Goal: Transaction & Acquisition: Purchase product/service

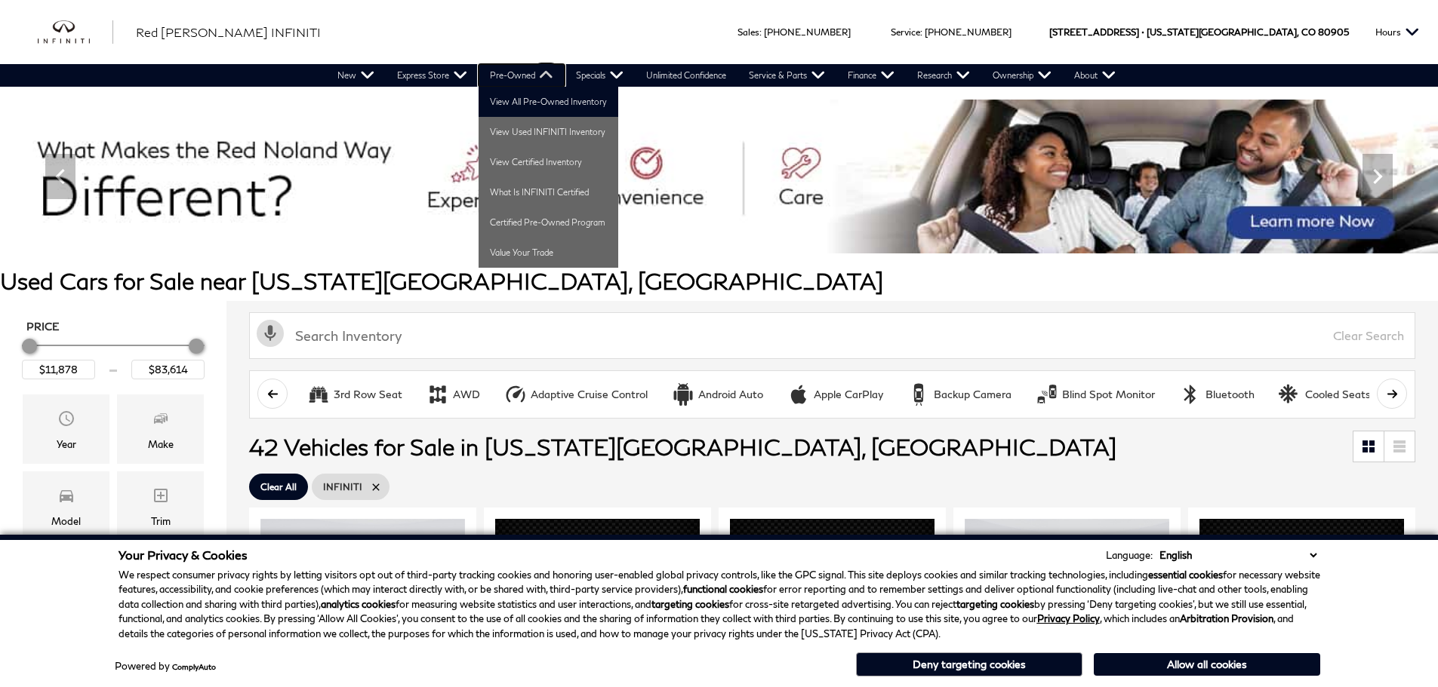
click at [519, 71] on link "Pre-Owned" at bounding box center [521, 75] width 86 height 23
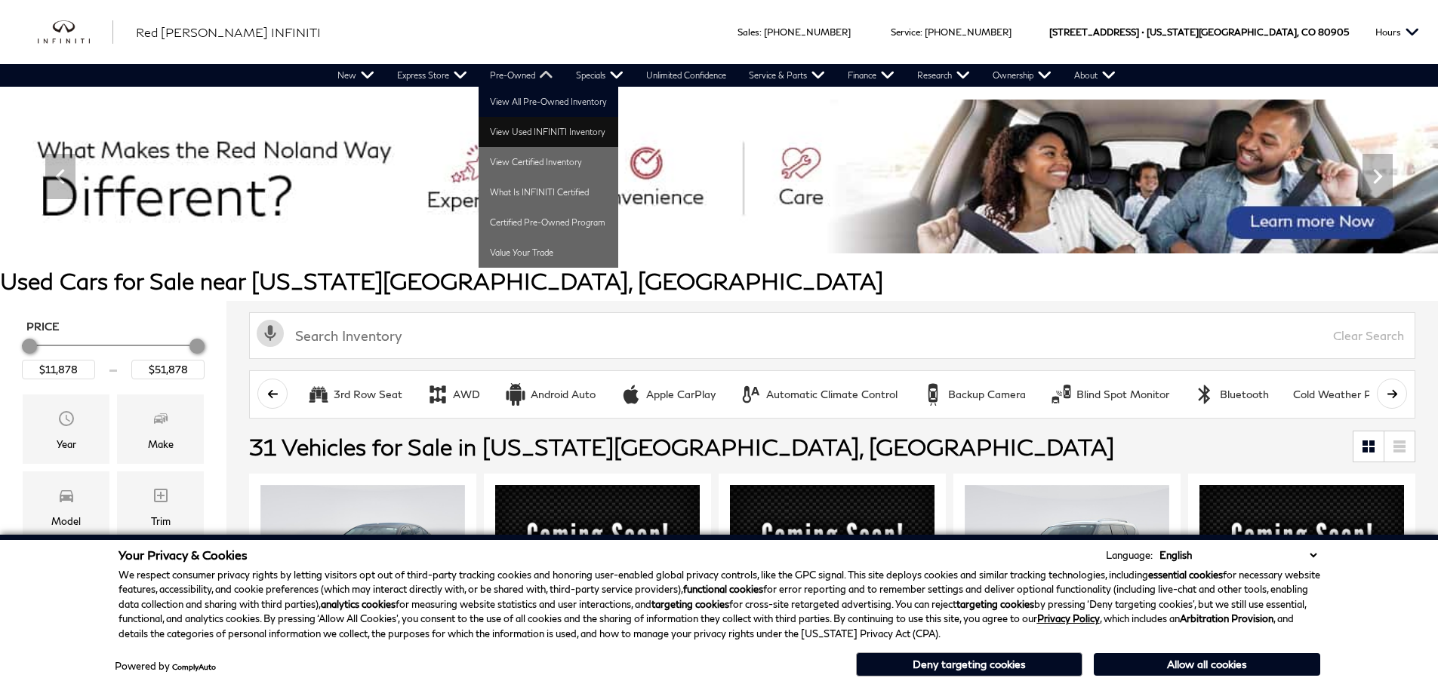
click at [540, 131] on link "View Used INFINITI Inventory" at bounding box center [548, 132] width 140 height 30
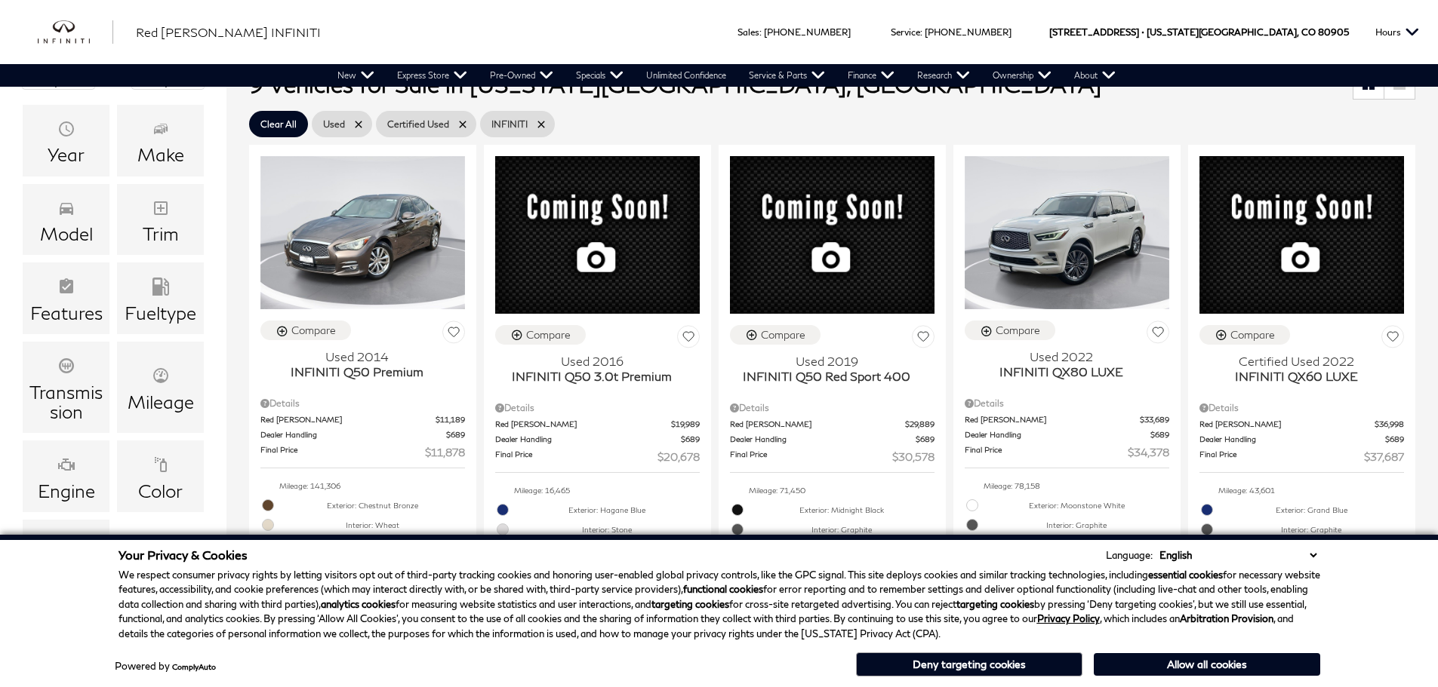
scroll to position [377, 0]
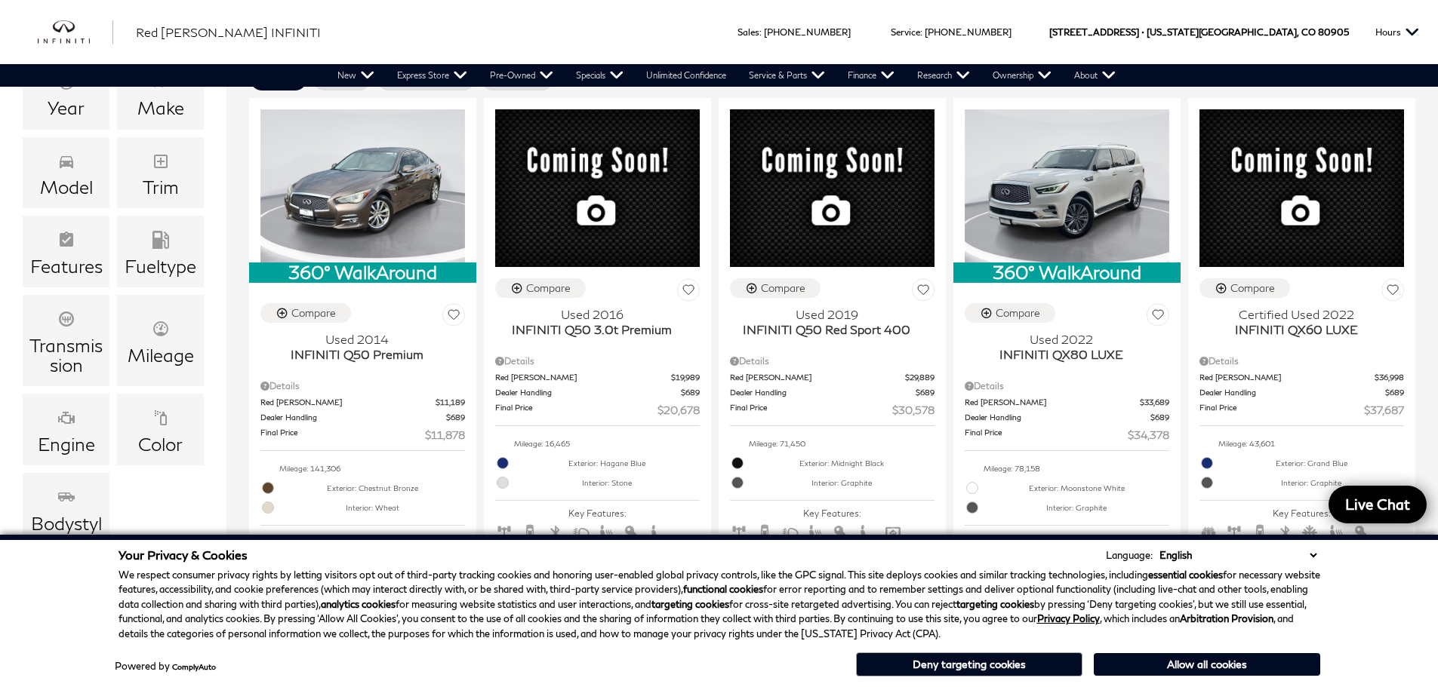
click at [993, 658] on button "Deny targeting cookies" at bounding box center [969, 665] width 226 height 24
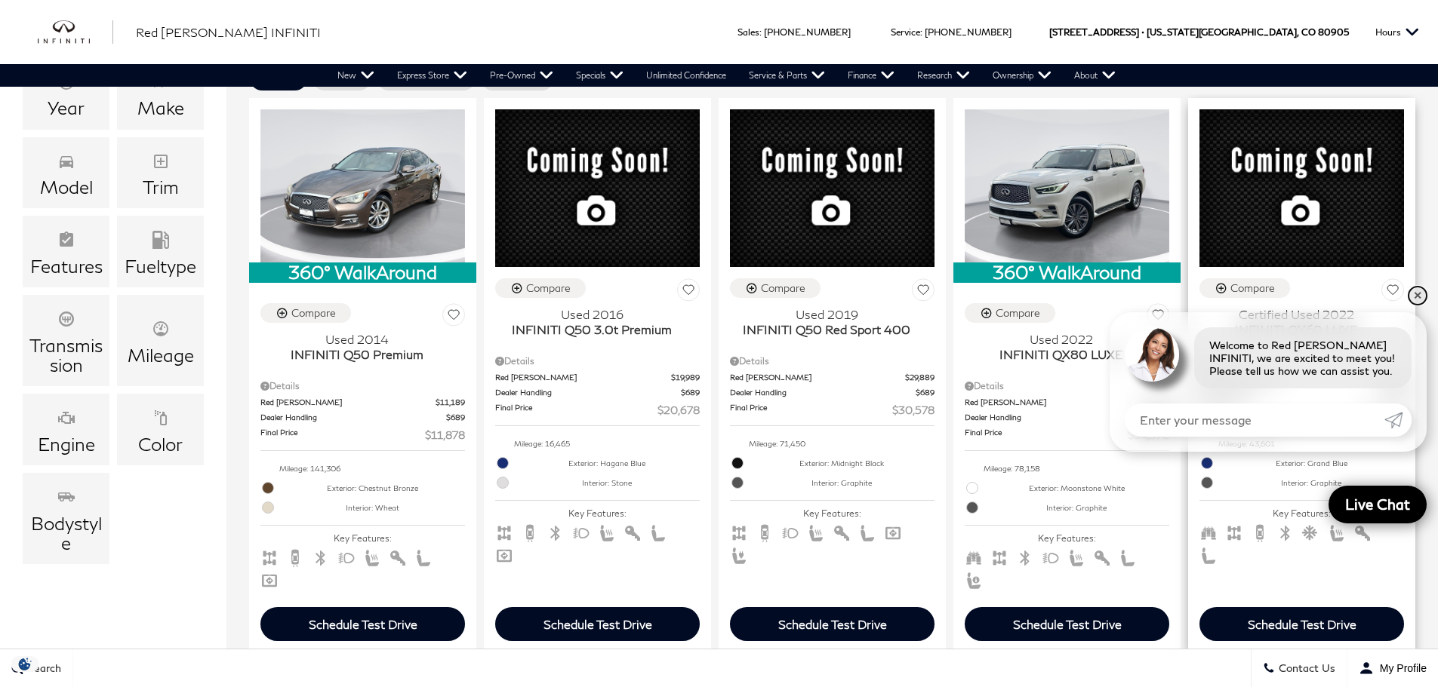
click at [1416, 296] on link "✕" at bounding box center [1417, 296] width 18 height 18
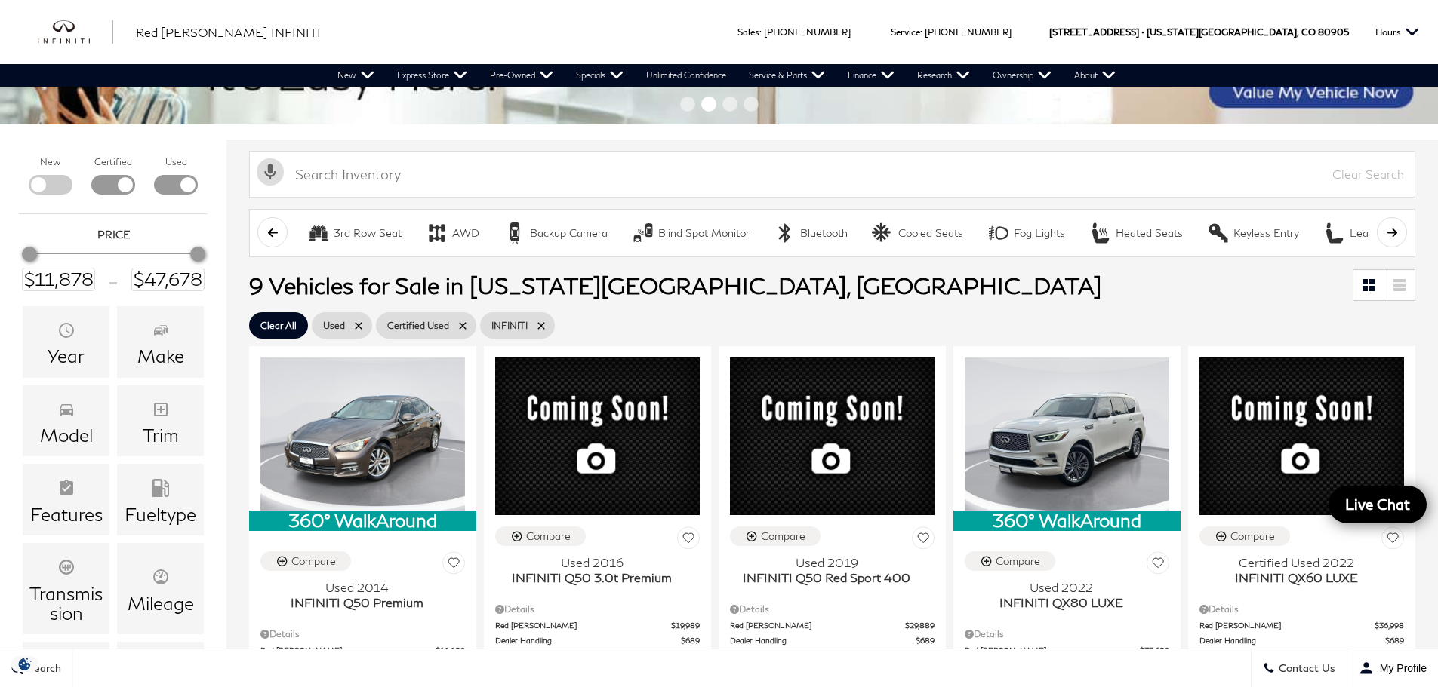
scroll to position [0, 0]
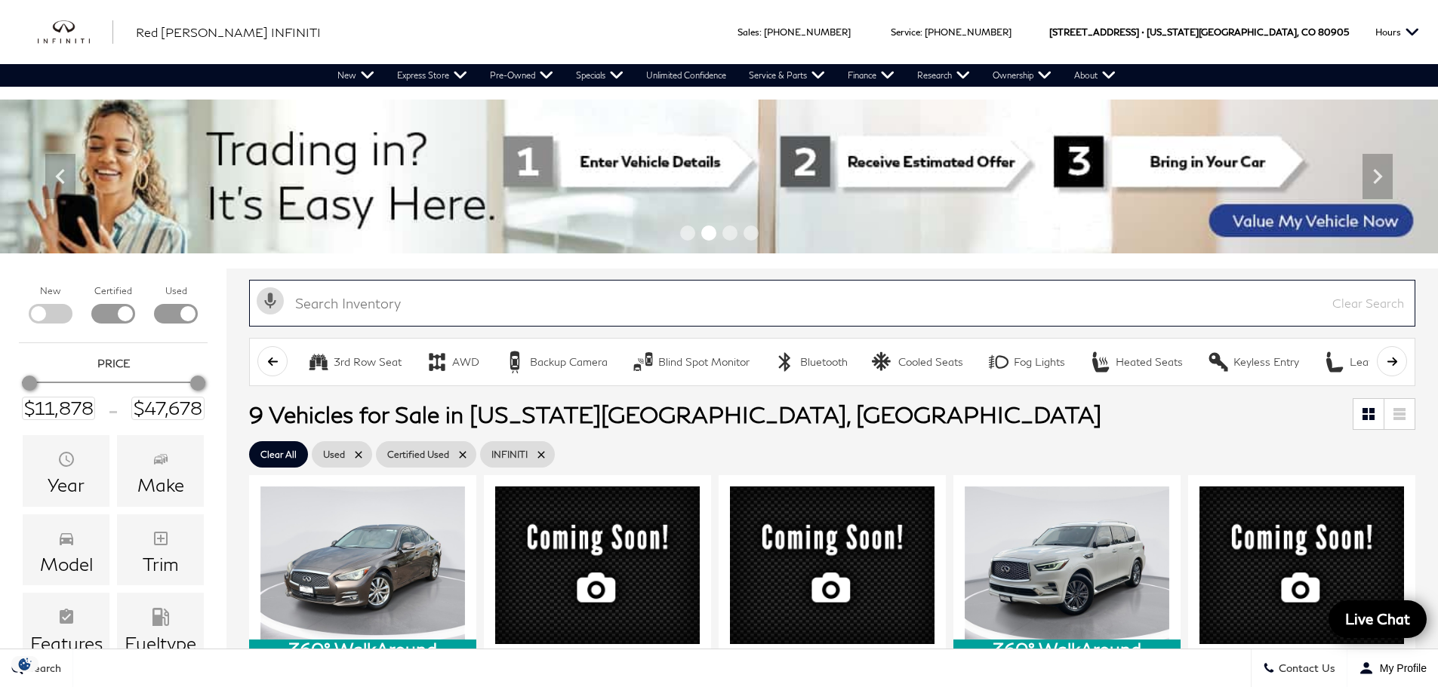
click at [552, 299] on input "text" at bounding box center [832, 303] width 1166 height 47
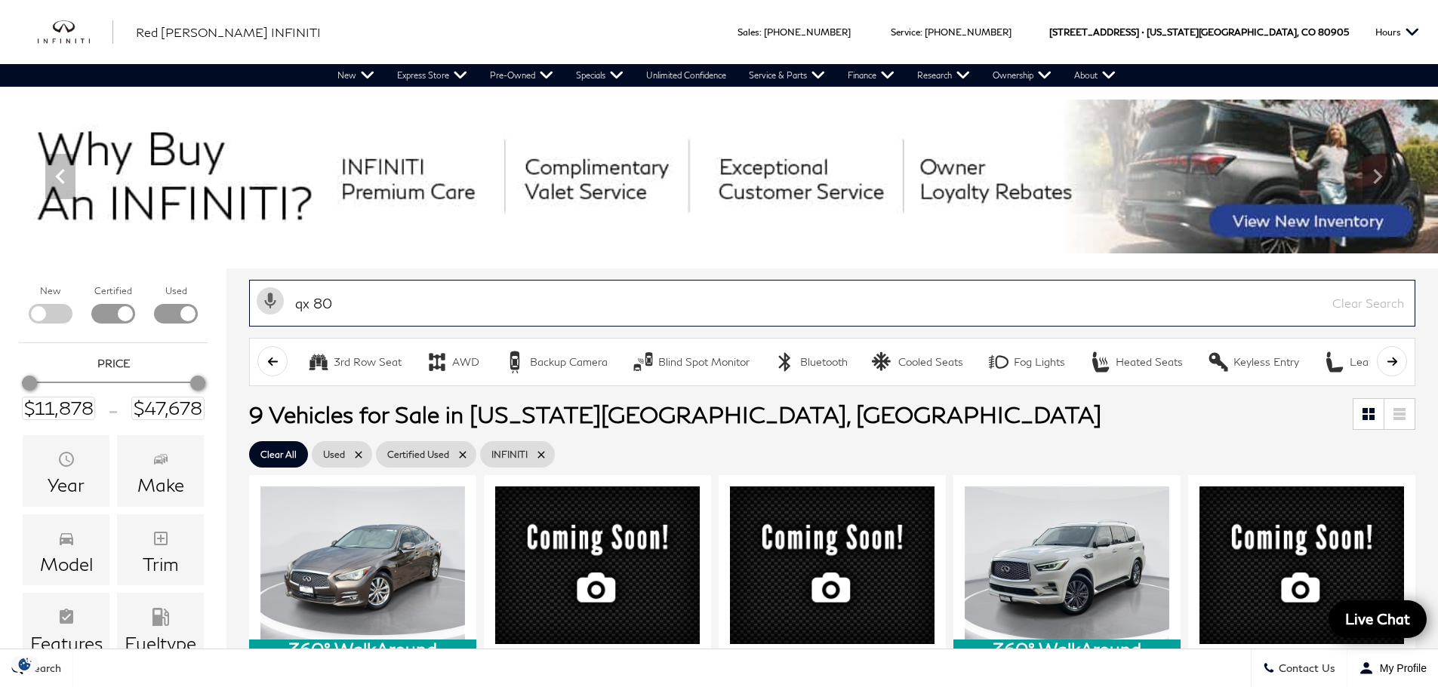
type input "qx 80"
type input "$34,378"
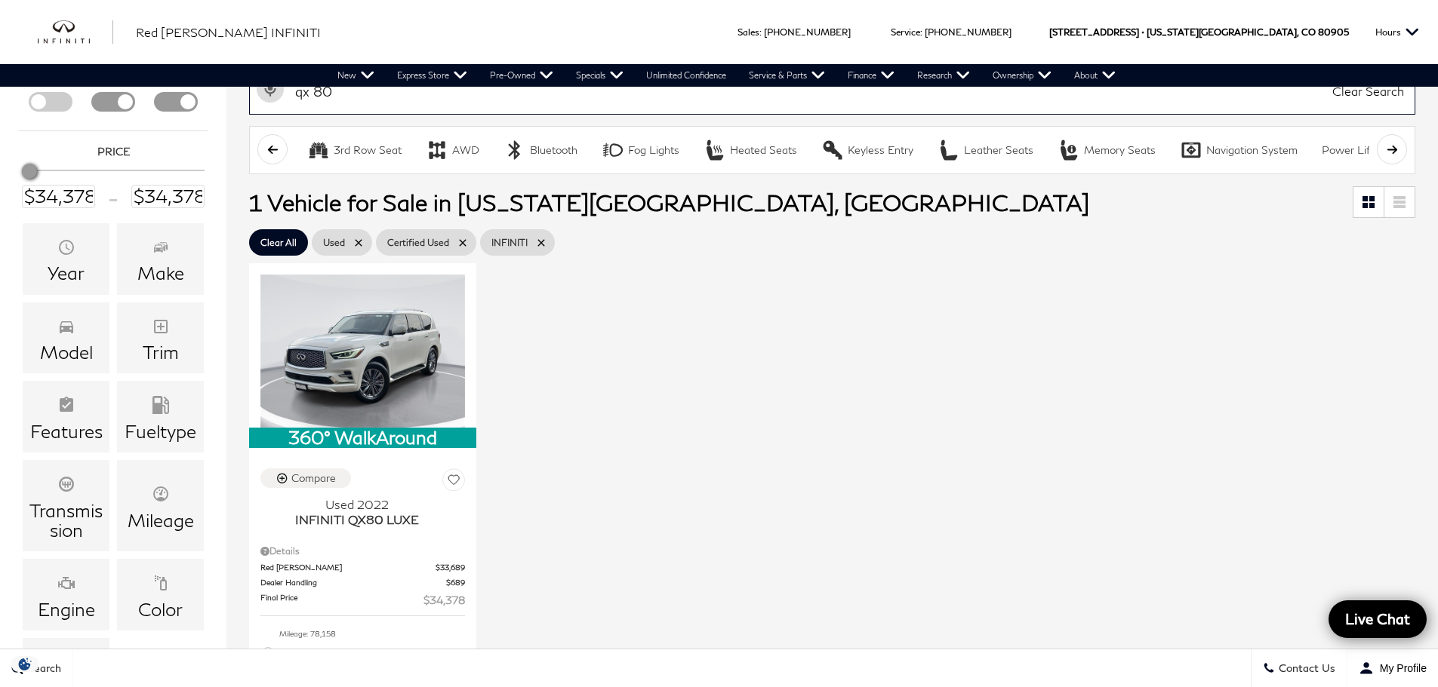
scroll to position [302, 0]
